Goal: Task Accomplishment & Management: Manage account settings

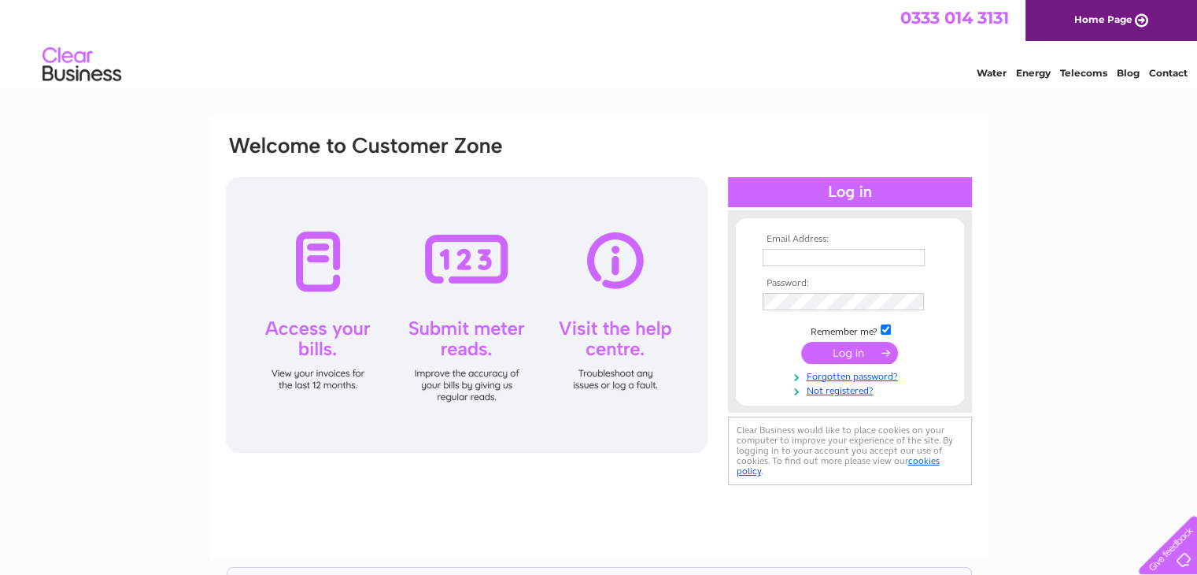
type input "charlene.glen@ethosfacilities.co.uk"
click at [860, 356] on input "submit" at bounding box center [849, 353] width 97 height 22
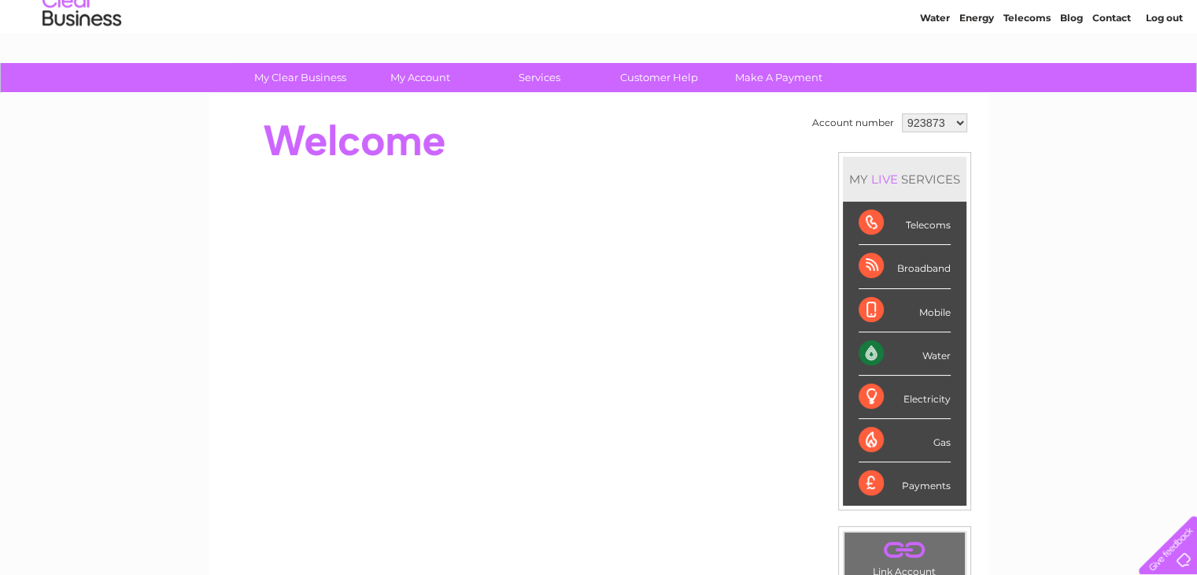
scroll to position [79, 0]
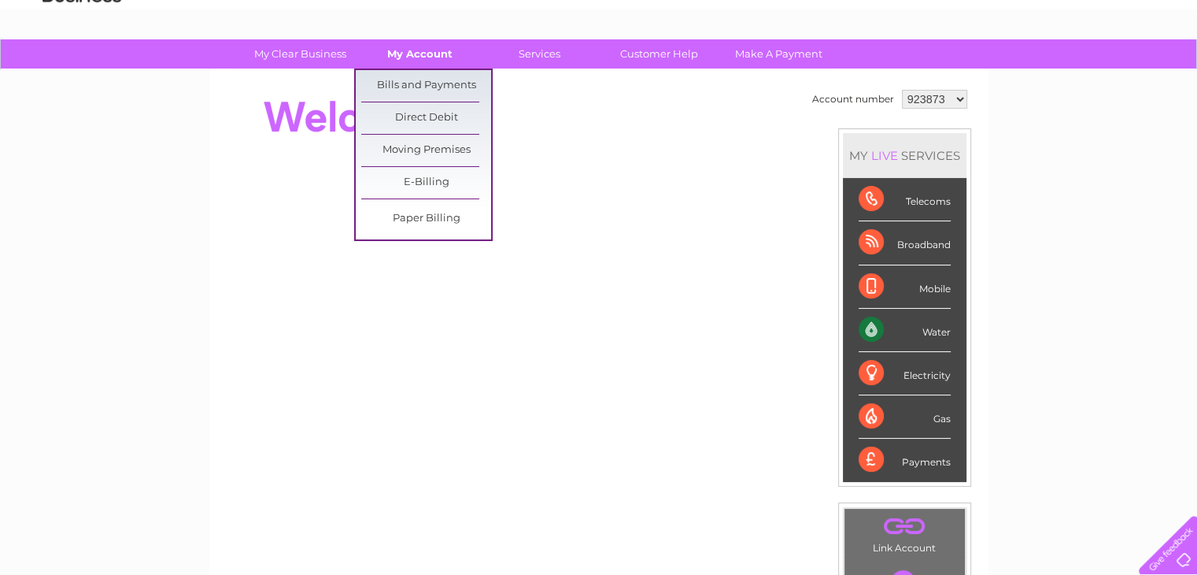
click at [422, 58] on link "My Account" at bounding box center [420, 53] width 130 height 29
click at [409, 85] on link "Bills and Payments" at bounding box center [426, 85] width 130 height 31
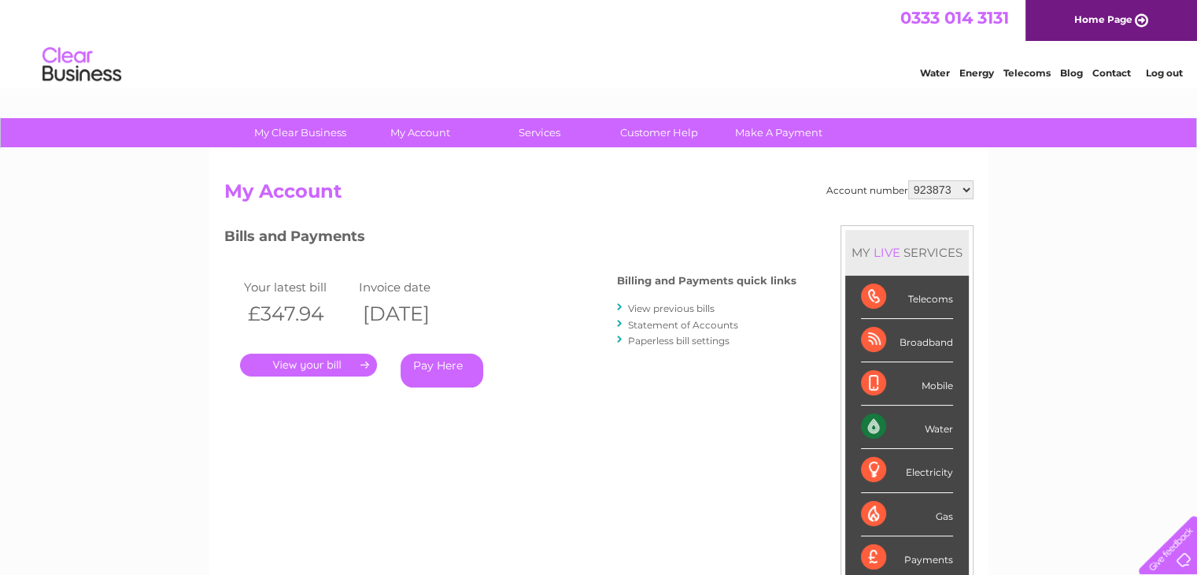
click at [682, 298] on div "Billing and Payments quick links View previous bills Statement of Accounts Pape…" at bounding box center [706, 312] width 179 height 103
click at [689, 305] on link "View previous bills" at bounding box center [671, 308] width 87 height 12
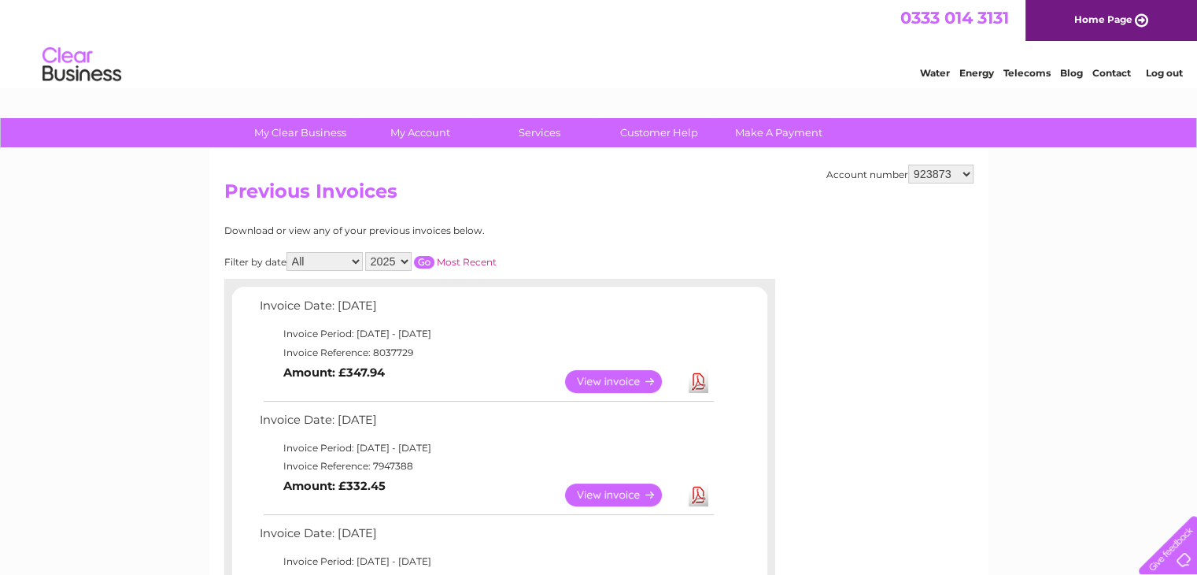
click at [701, 382] on link "Download" at bounding box center [699, 381] width 20 height 23
